Goal: Navigation & Orientation: Find specific page/section

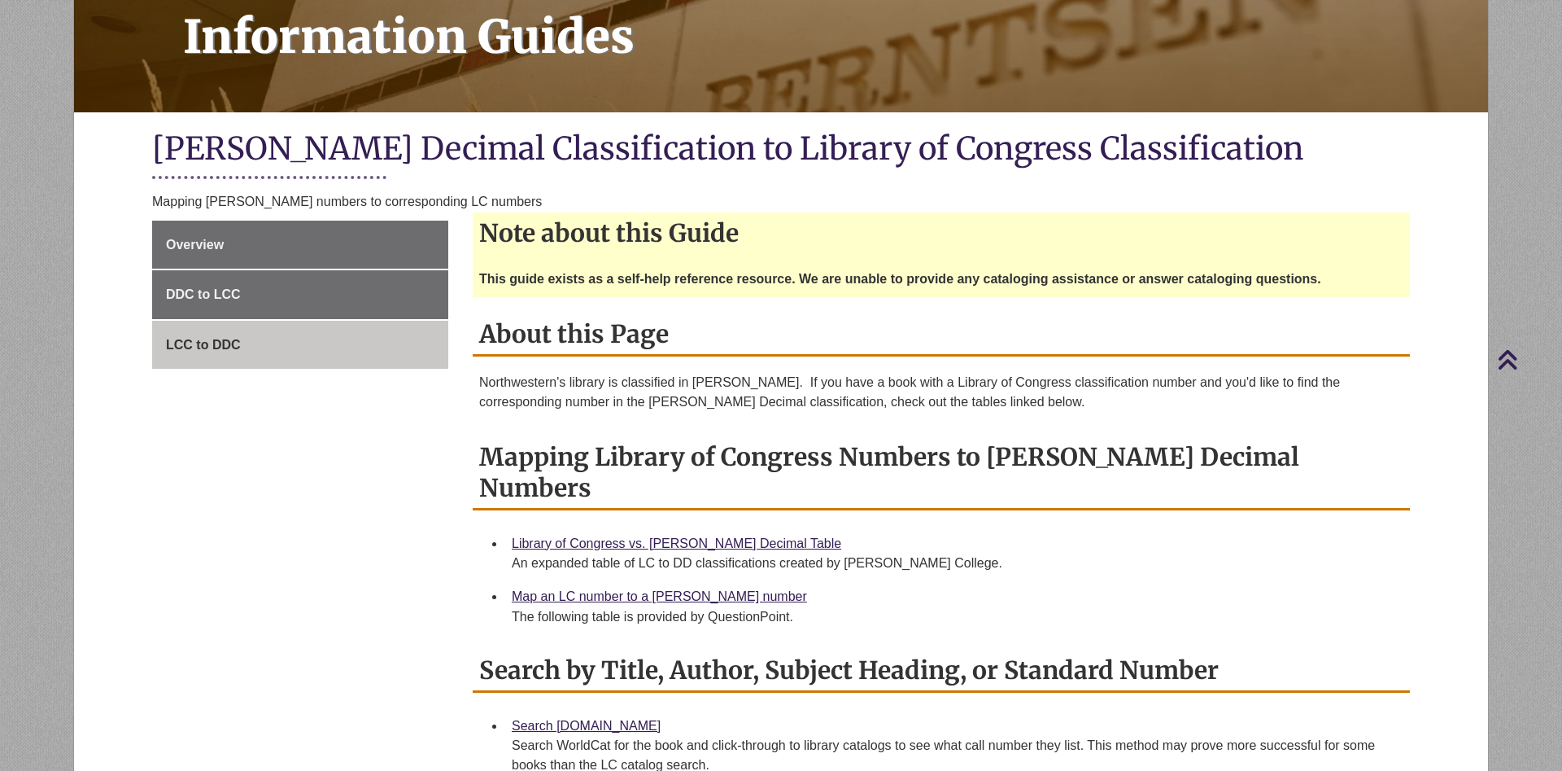
scroll to position [249, 0]
click at [234, 336] on link "LCC to DDC" at bounding box center [300, 345] width 296 height 49
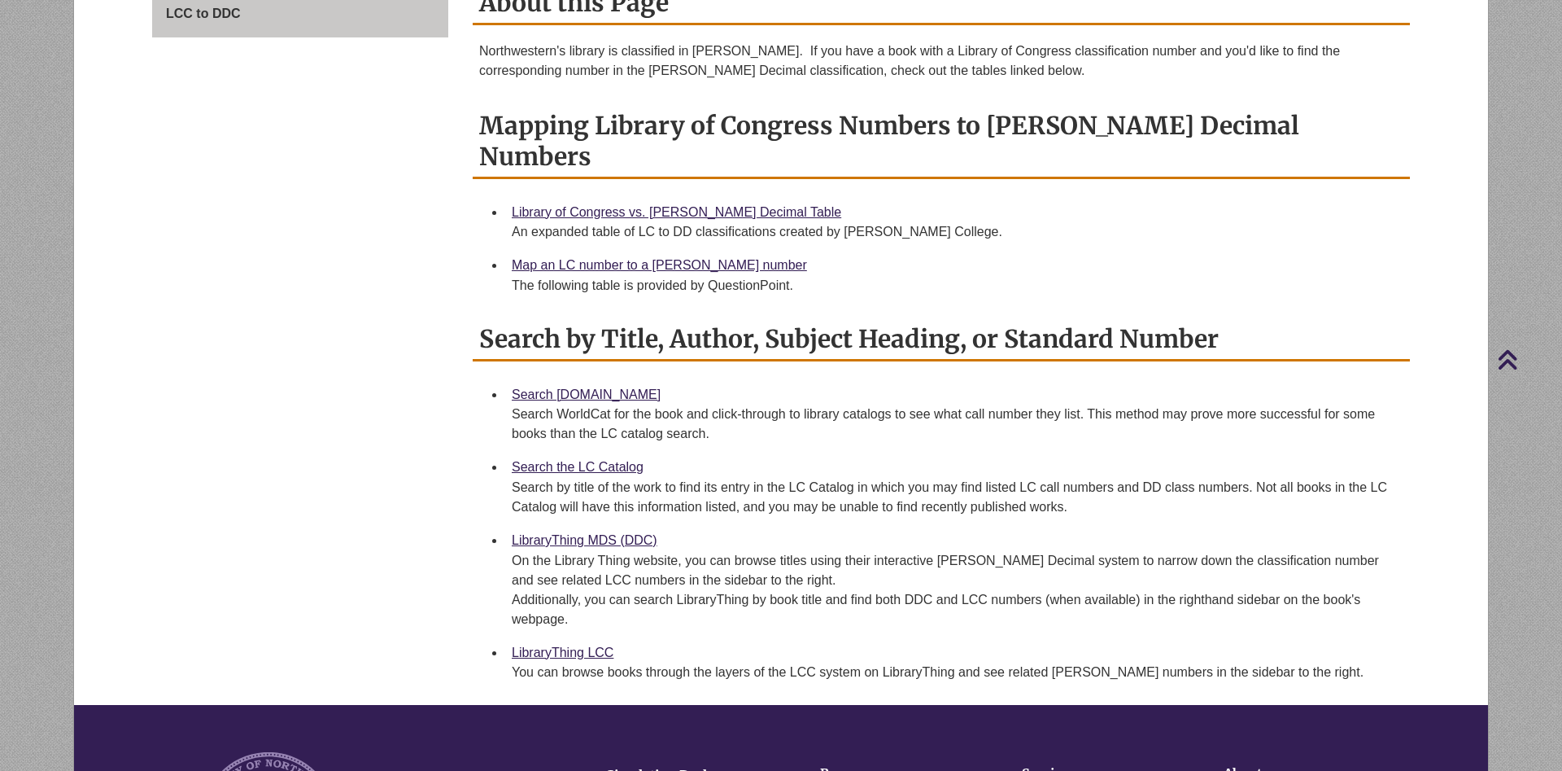
scroll to position [498, 0]
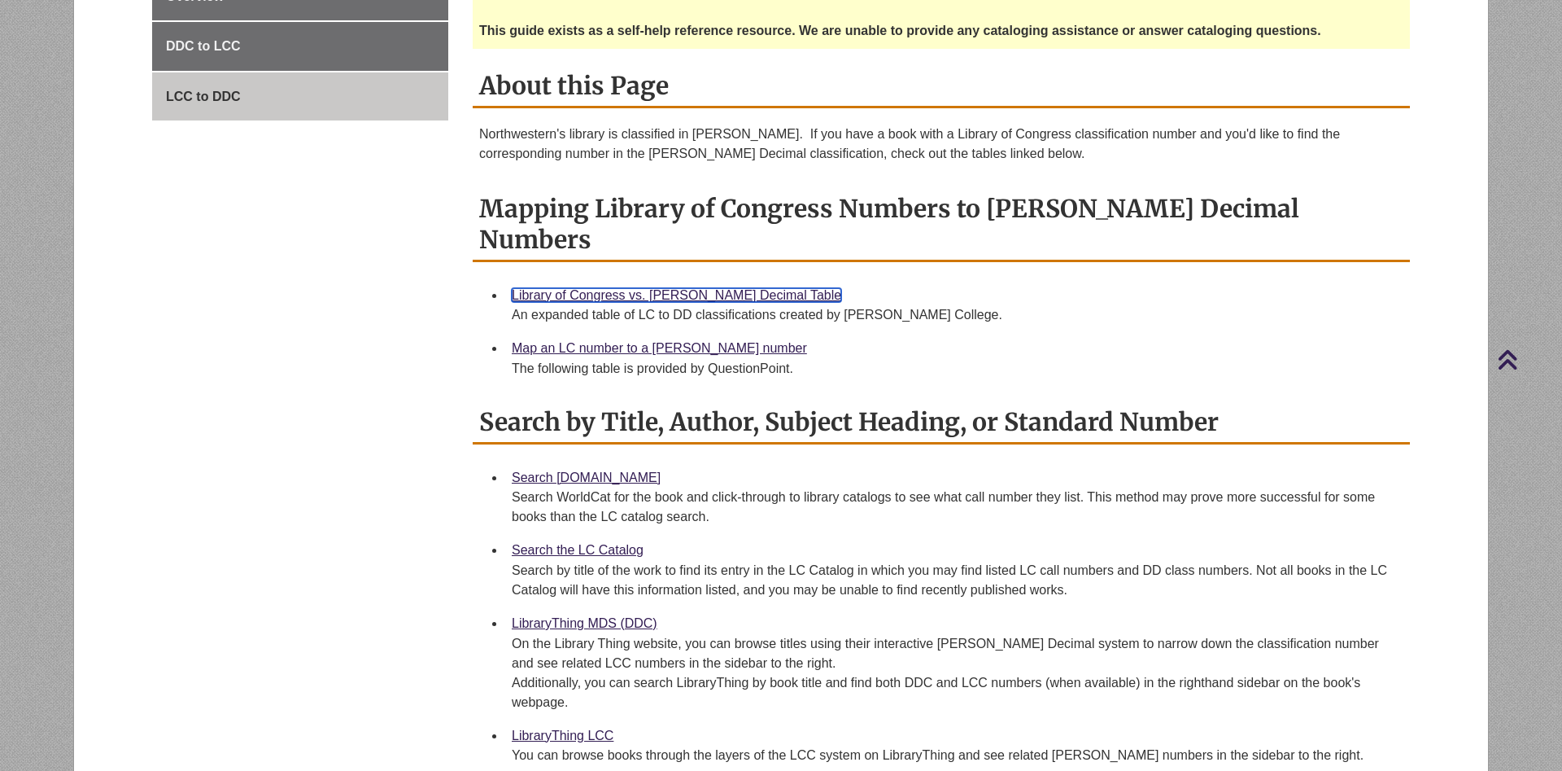
click at [571, 288] on link "Library of Congress vs. [PERSON_NAME] Decimal Table" at bounding box center [677, 295] width 330 height 14
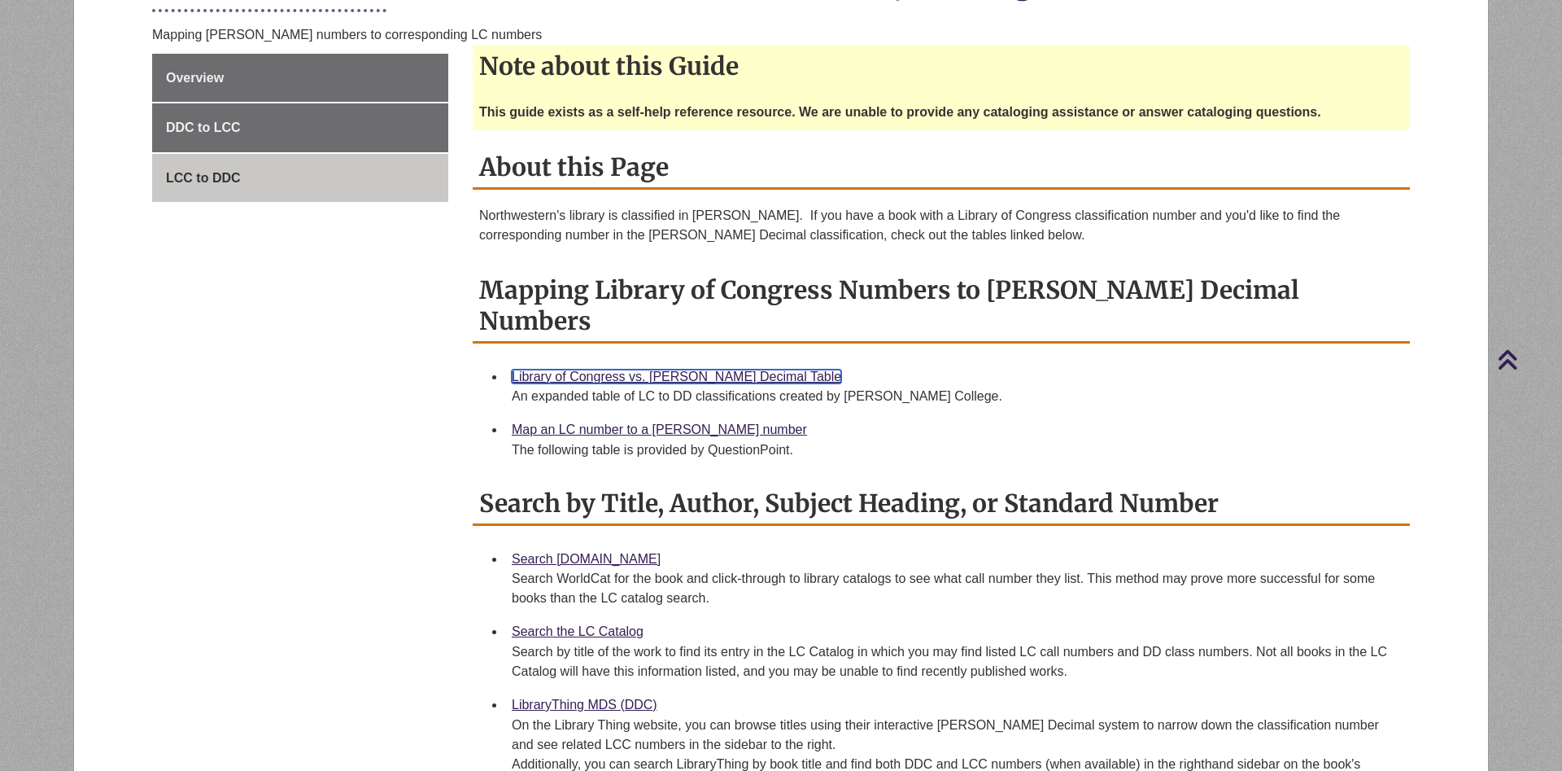
scroll to position [332, 0]
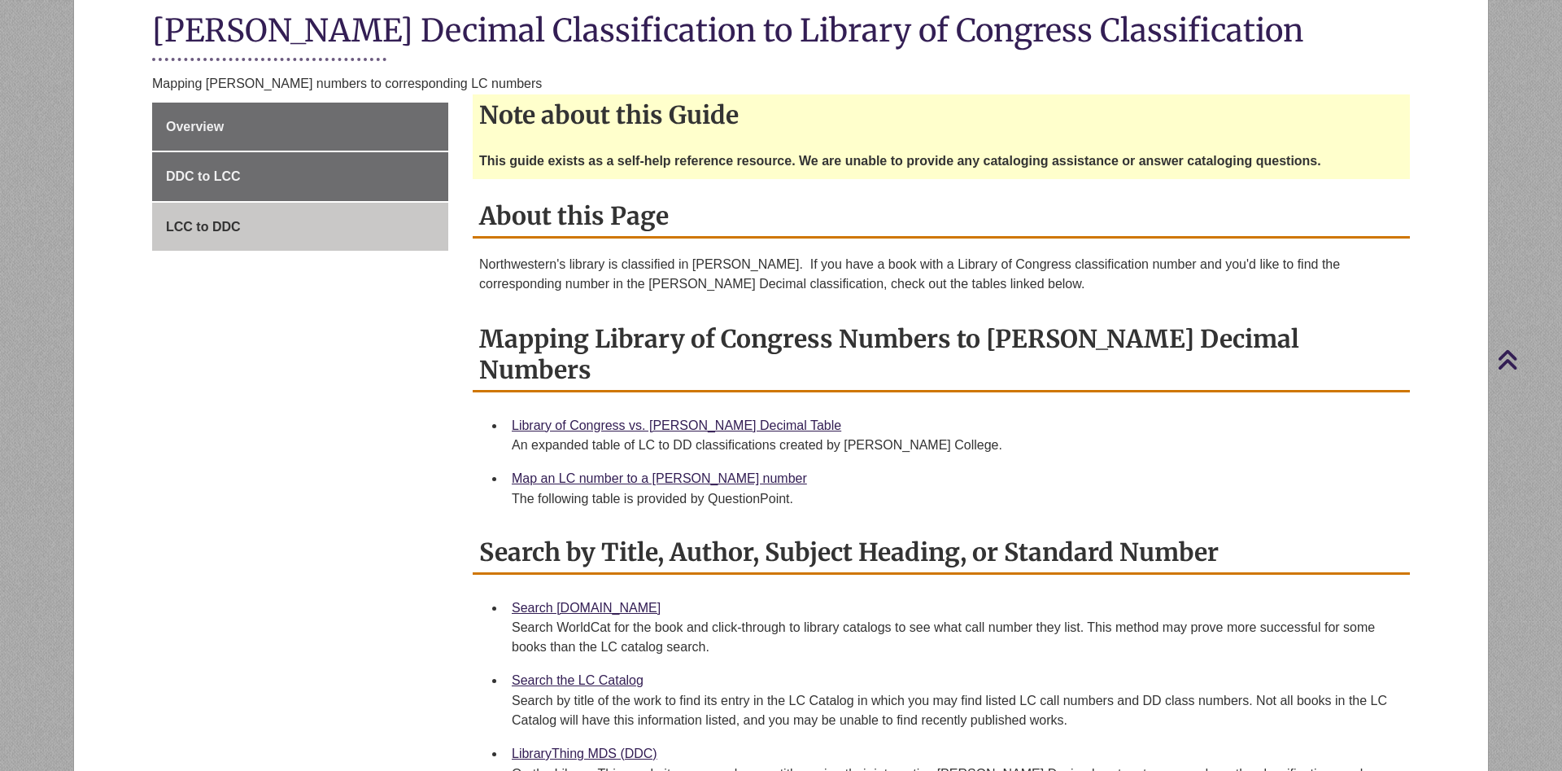
scroll to position [415, 0]
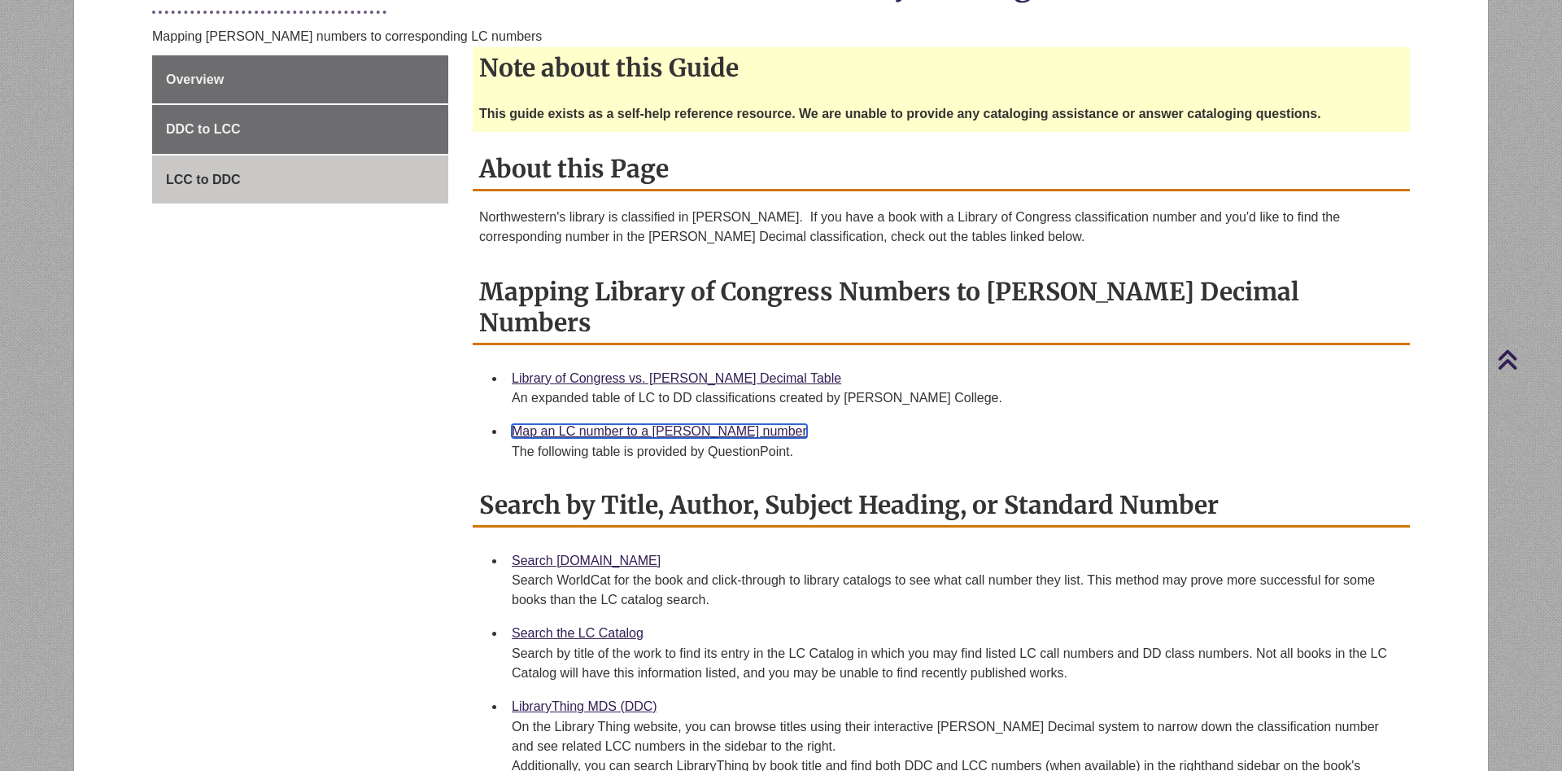
click at [666, 424] on link "Map an LC number to a [PERSON_NAME] number" at bounding box center [659, 431] width 295 height 14
